Goal: Information Seeking & Learning: Learn about a topic

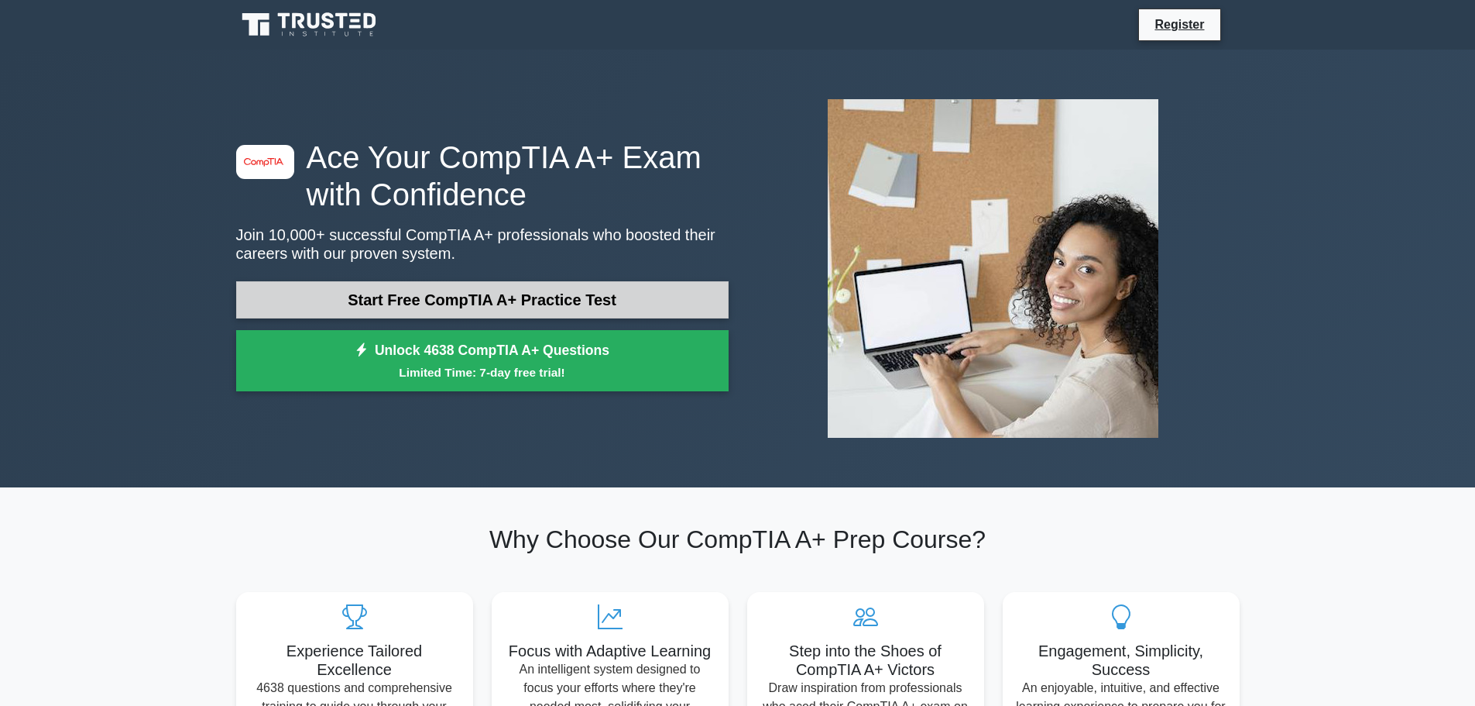
click at [610, 304] on link "Start Free CompTIA A+ Practice Test" at bounding box center [482, 299] width 493 height 37
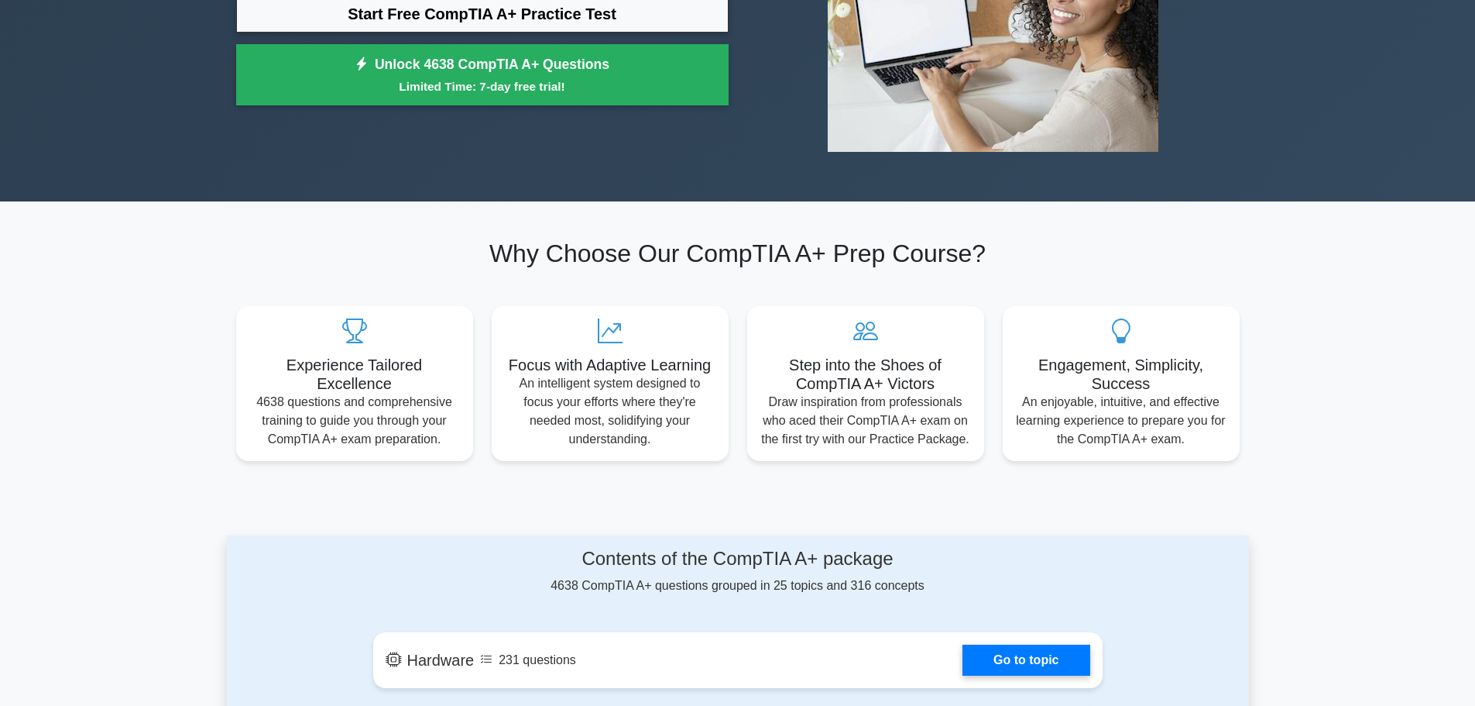
scroll to position [310, 0]
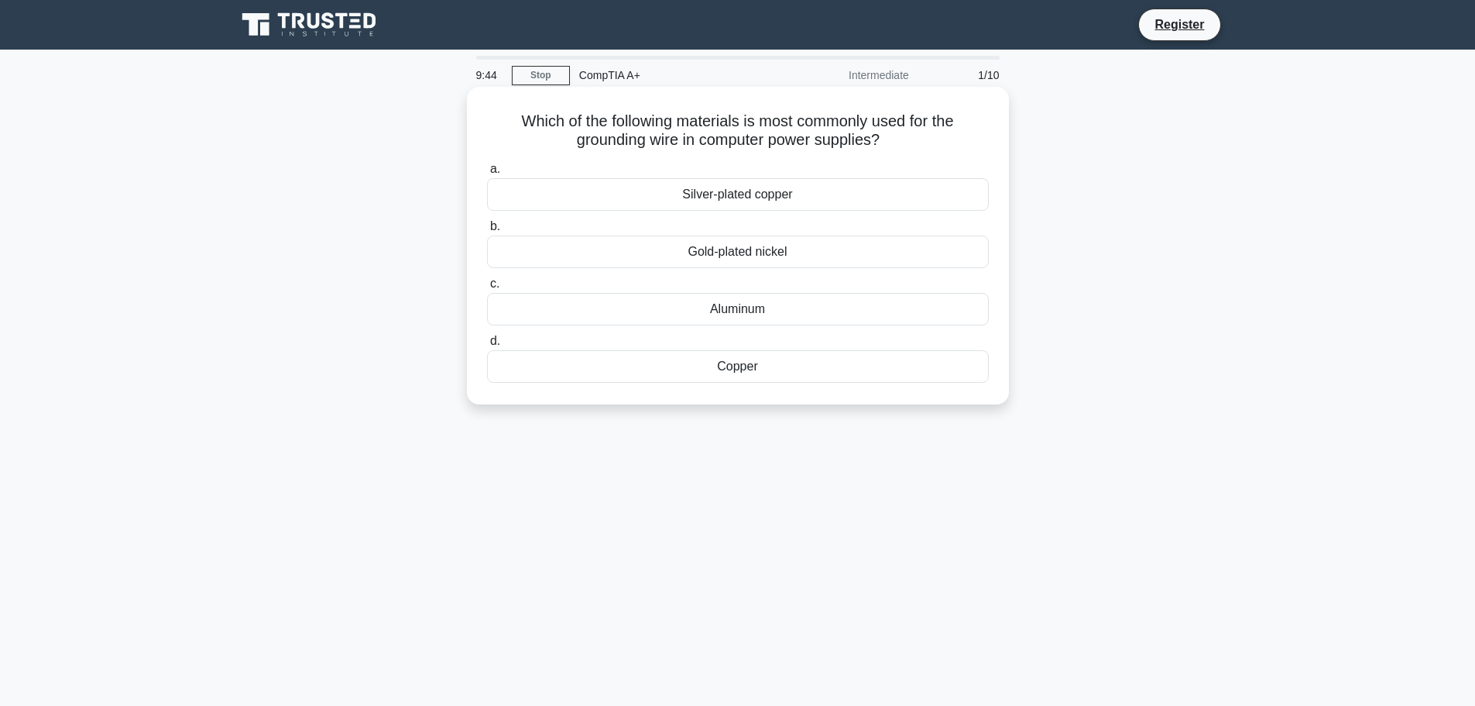
click at [755, 314] on div "Aluminum" at bounding box center [738, 309] width 502 height 33
click at [487, 289] on input "c. Aluminum" at bounding box center [487, 284] width 0 height 10
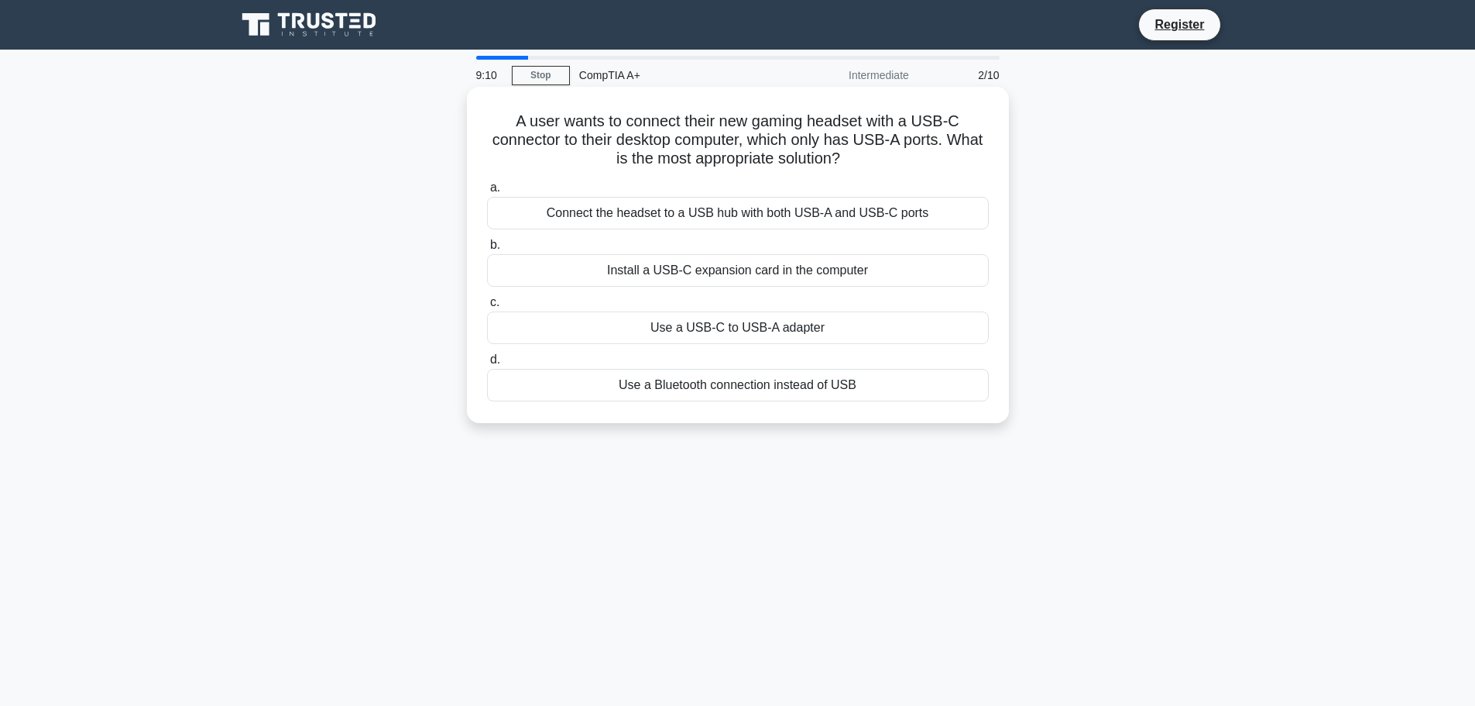
click at [750, 330] on div "Use a USB-C to USB-A adapter" at bounding box center [738, 327] width 502 height 33
click at [487, 307] on input "c. Use a USB-C to USB-A adapter" at bounding box center [487, 302] width 0 height 10
